Goal: Task Accomplishment & Management: Use online tool/utility

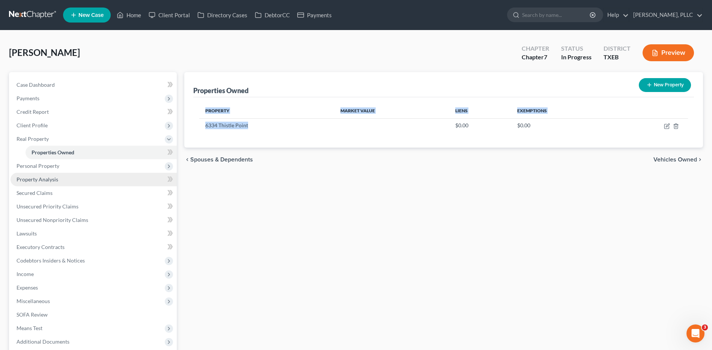
click at [40, 181] on span "Property Analysis" at bounding box center [38, 179] width 42 height 6
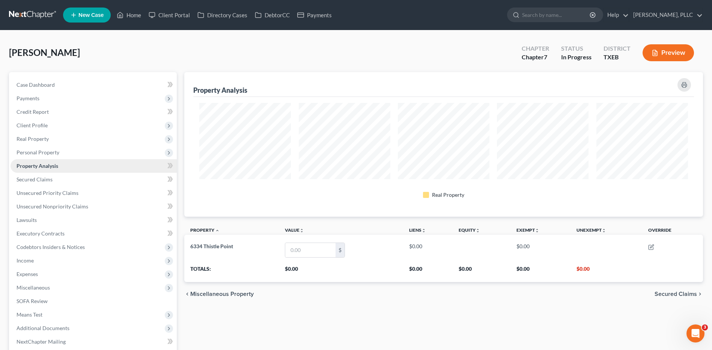
click at [52, 167] on span "Property Analysis" at bounding box center [38, 166] width 42 height 6
click at [57, 152] on span "Personal Property" at bounding box center [38, 152] width 43 height 6
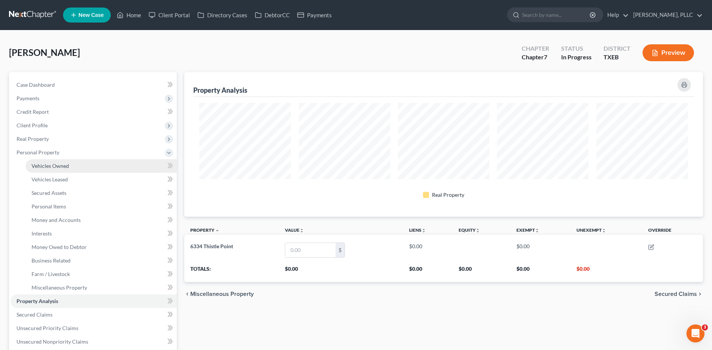
click at [60, 167] on span "Vehicles Owned" at bounding box center [51, 166] width 38 height 6
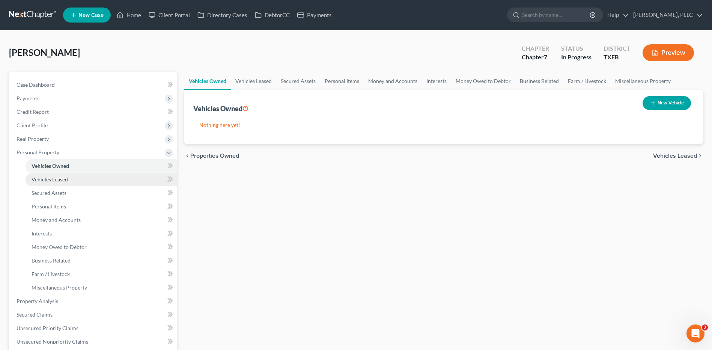
click at [62, 182] on span "Vehicles Leased" at bounding box center [50, 179] width 36 height 6
click at [59, 166] on span "Vehicles Owned" at bounding box center [51, 166] width 38 height 6
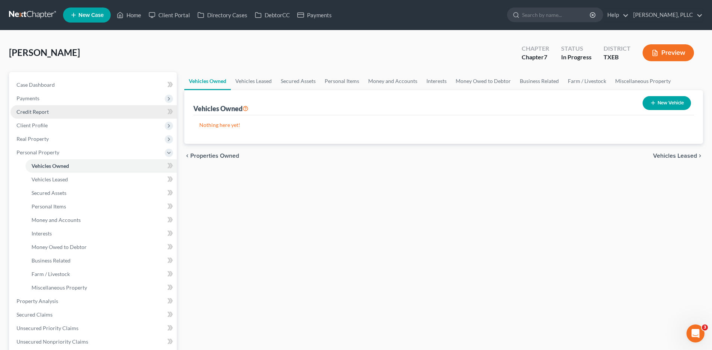
click at [43, 111] on span "Credit Report" at bounding box center [33, 112] width 32 height 6
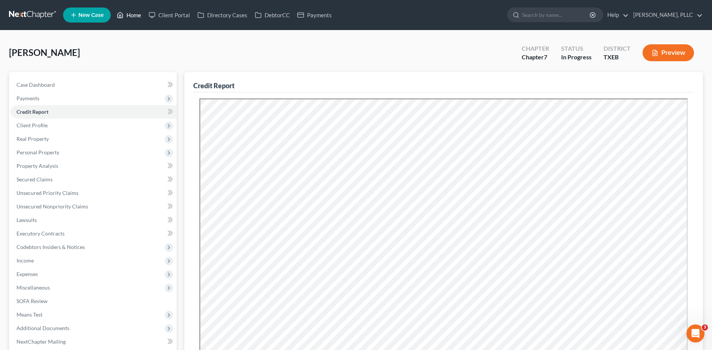
click at [137, 13] on link "Home" at bounding box center [129, 15] width 32 height 14
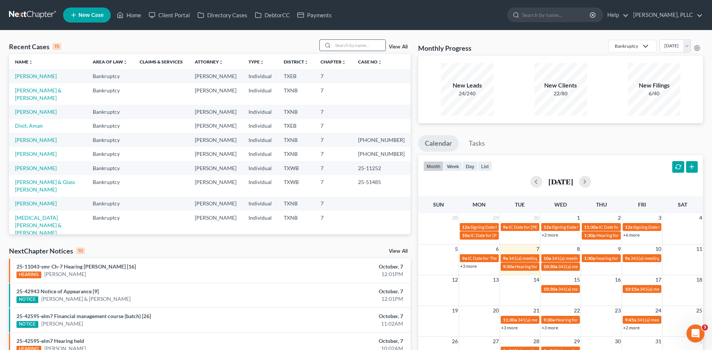
click at [365, 43] on input "search" at bounding box center [359, 45] width 53 height 11
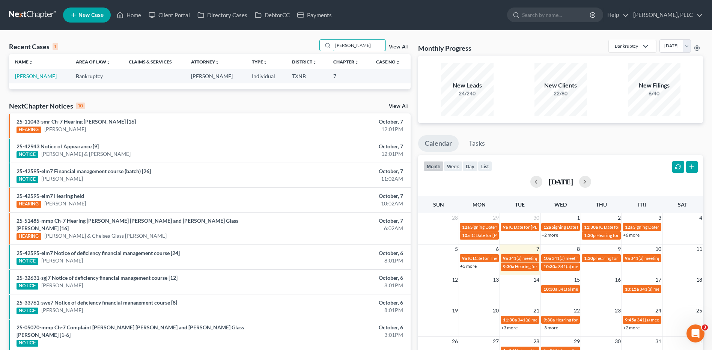
type input "[PERSON_NAME]"
click at [32, 74] on link "[PERSON_NAME]" at bounding box center [36, 76] width 42 height 6
select select "4"
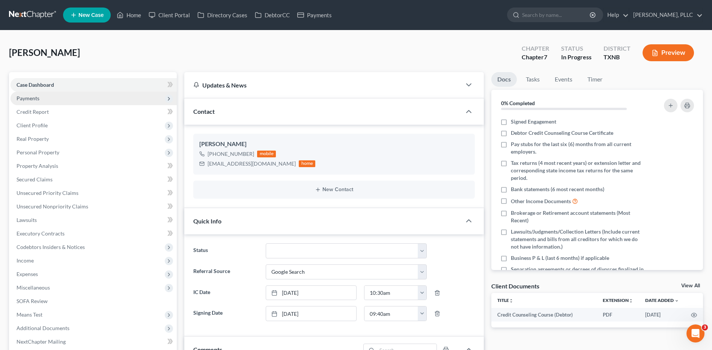
click at [34, 100] on span "Payments" at bounding box center [28, 98] width 23 height 6
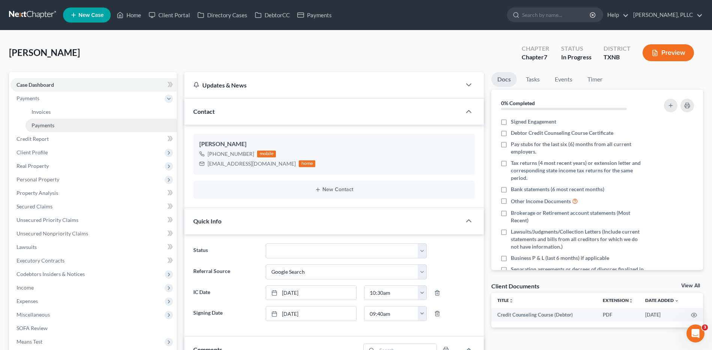
click at [60, 127] on link "Payments" at bounding box center [101, 126] width 151 height 14
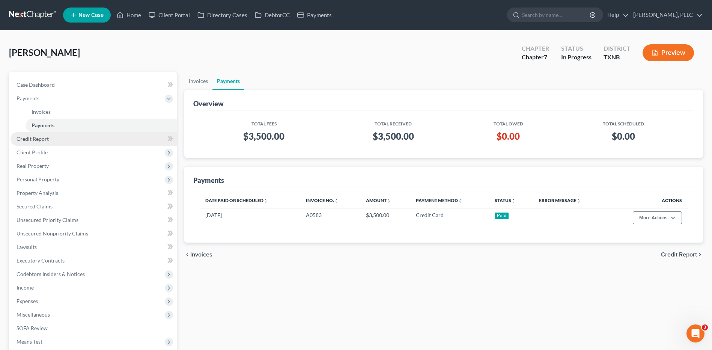
click at [55, 137] on link "Credit Report" at bounding box center [94, 139] width 166 height 14
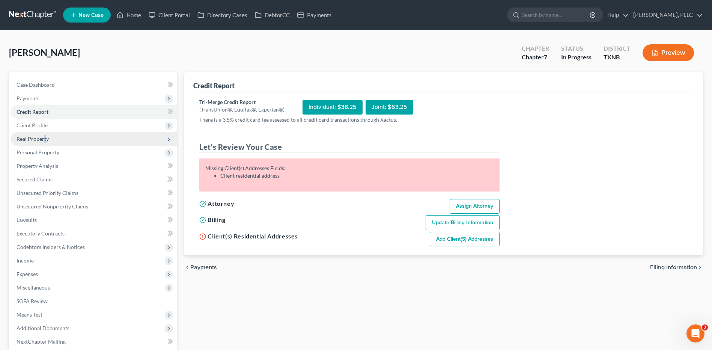
click at [45, 139] on span "Real Property" at bounding box center [33, 139] width 32 height 6
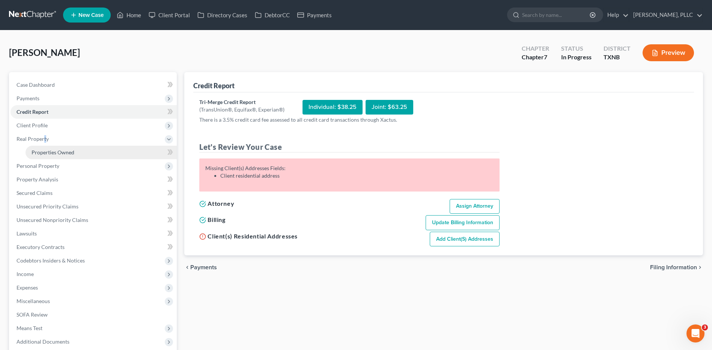
drag, startPoint x: 45, startPoint y: 139, endPoint x: 44, endPoint y: 156, distance: 17.3
click at [44, 156] on link "Properties Owned" at bounding box center [101, 153] width 151 height 14
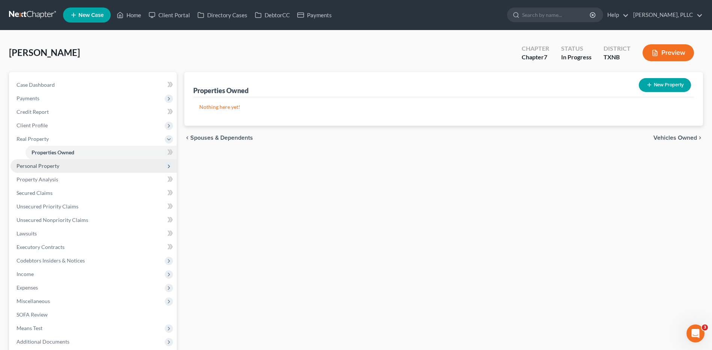
click at [31, 168] on span "Personal Property" at bounding box center [38, 166] width 43 height 6
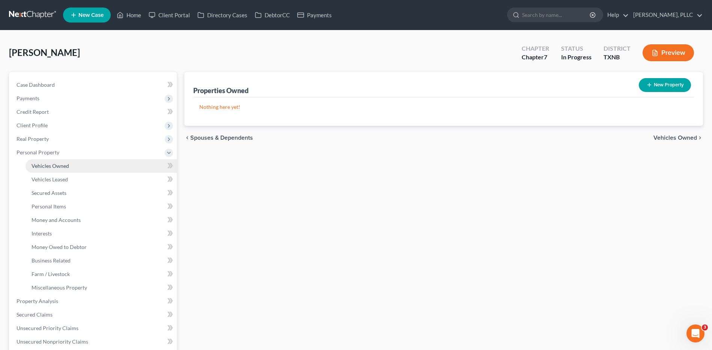
click at [54, 169] on span "Vehicles Owned" at bounding box center [51, 166] width 38 height 6
